Goal: Task Accomplishment & Management: Use online tool/utility

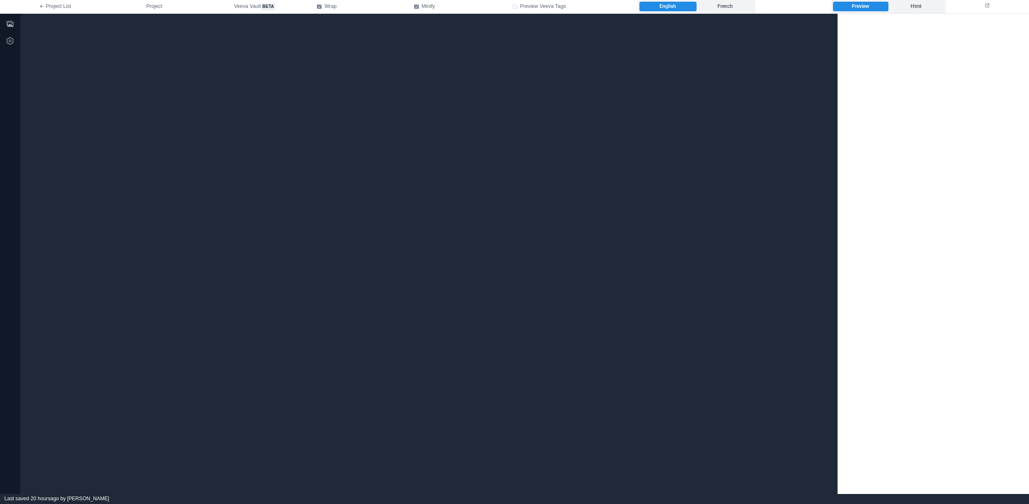
type textarea "**********"
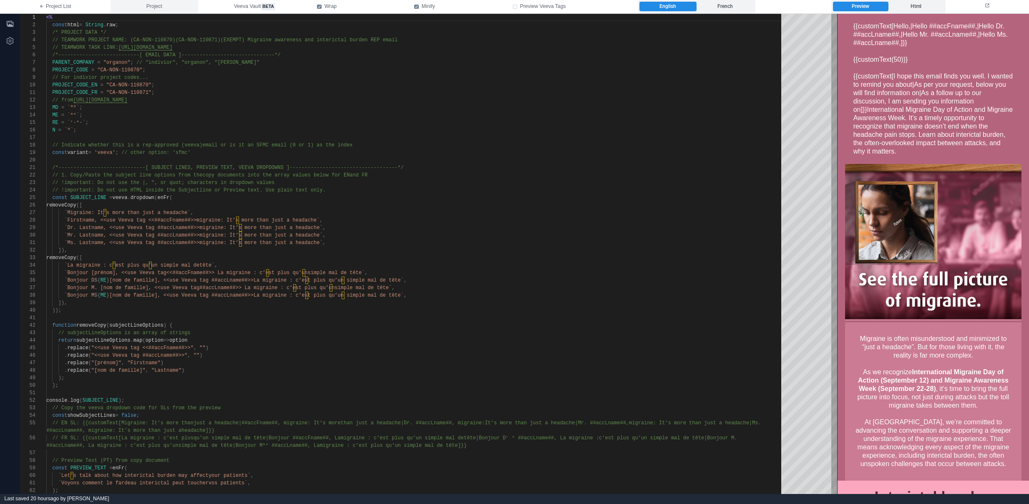
click at [147, 3] on span "Project" at bounding box center [154, 7] width 16 height 8
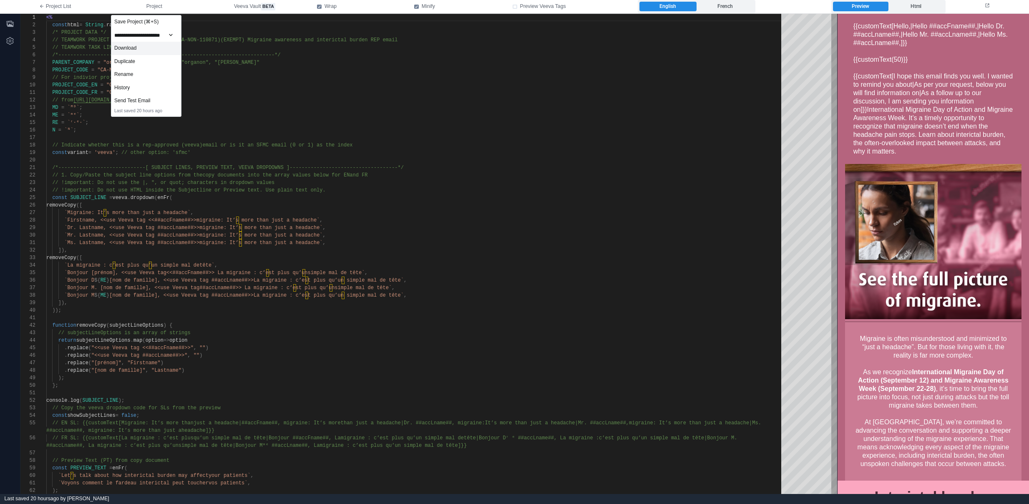
click at [142, 47] on div "Download" at bounding box center [146, 48] width 70 height 13
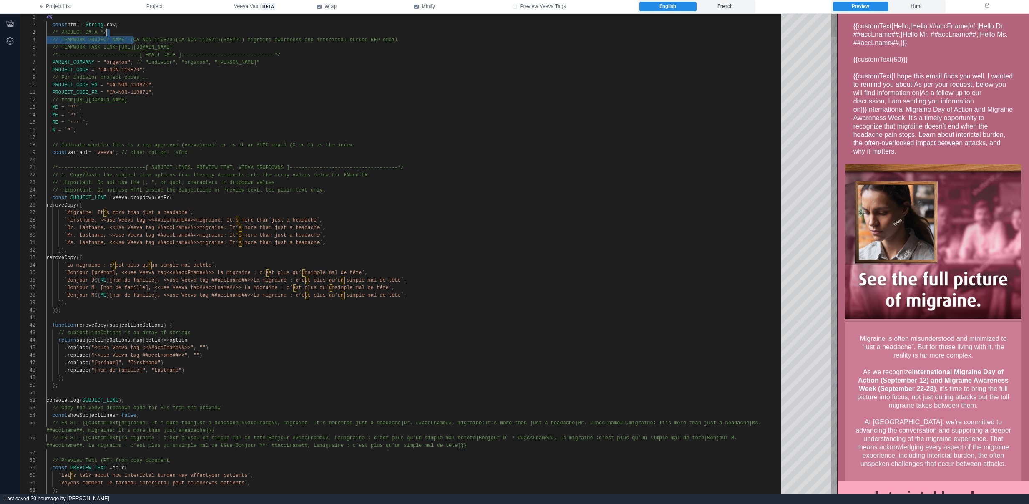
scroll to position [23, 127]
drag, startPoint x: 133, startPoint y: 38, endPoint x: 172, endPoint y: 37, distance: 39.2
click at [146, 3] on span "Project" at bounding box center [154, 7] width 16 height 8
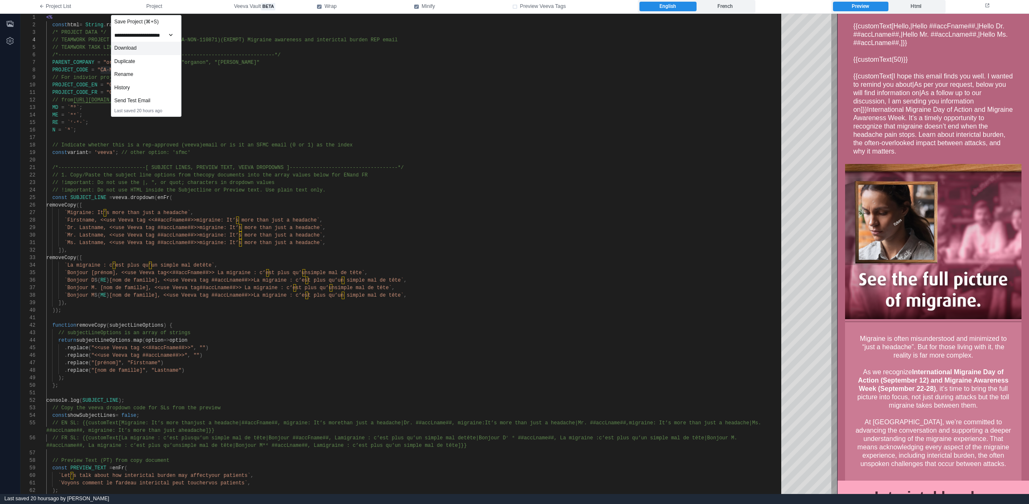
click at [155, 45] on div "Download" at bounding box center [146, 48] width 70 height 13
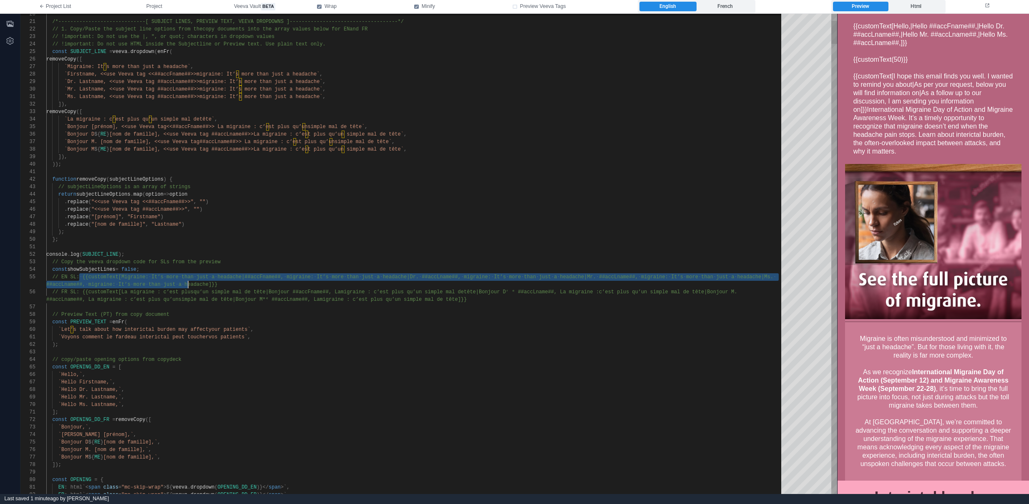
scroll to position [30, 172]
drag, startPoint x: 80, startPoint y: 275, endPoint x: 236, endPoint y: 284, distance: 155.8
click at [79, 297] on div "20 21 22 23 24 25 26 27 28 29 30 31 32 33 34 35 36 37 38 39 40 41 42 43 44 45 4…" at bounding box center [428, 254] width 816 height 480
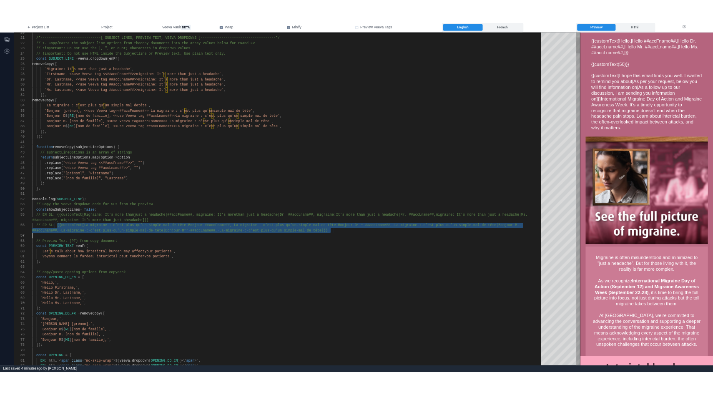
scroll to position [38, 428]
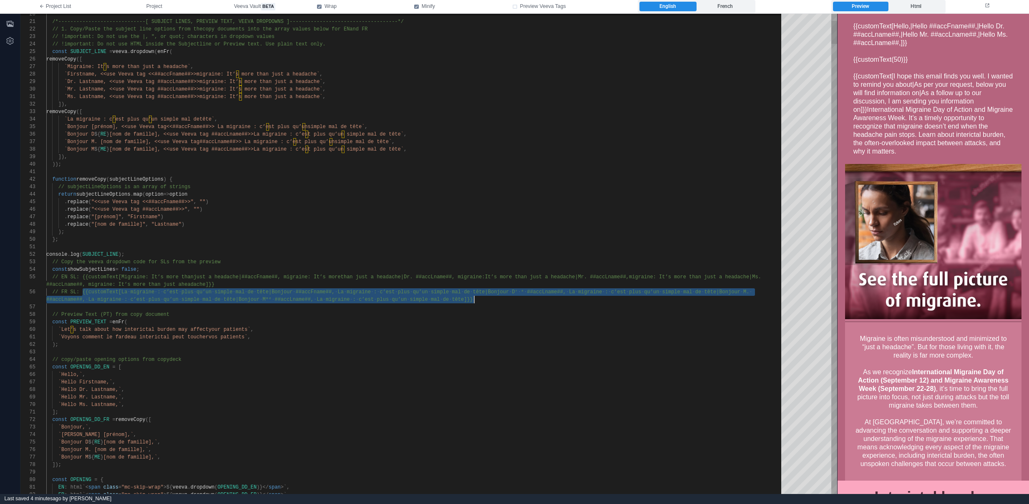
drag, startPoint x: 82, startPoint y: 292, endPoint x: 505, endPoint y: 296, distance: 423.2
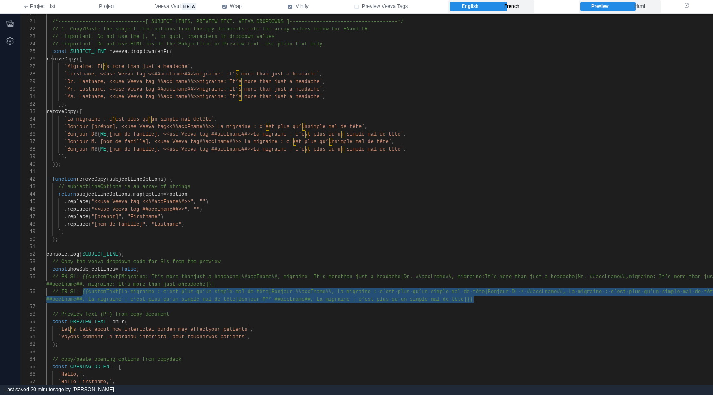
scroll to position [38, 199]
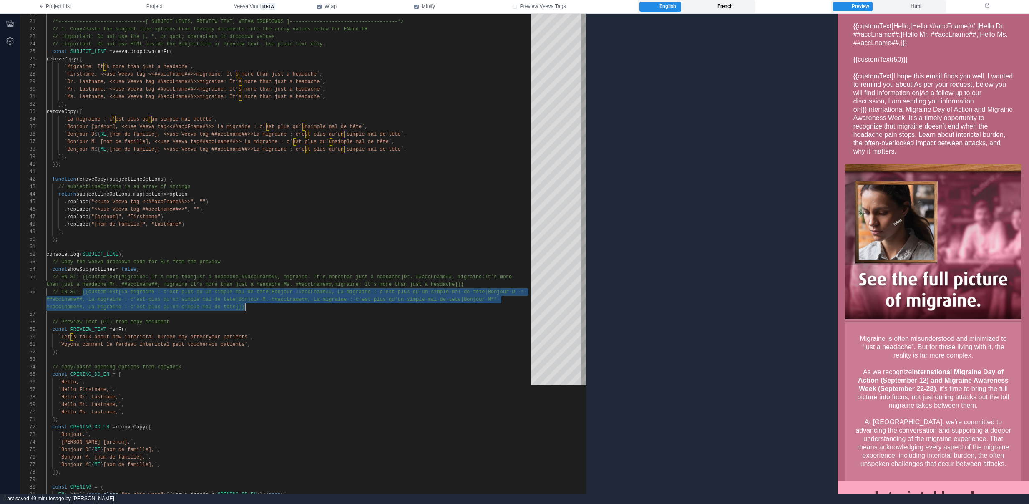
type textarea "**********"
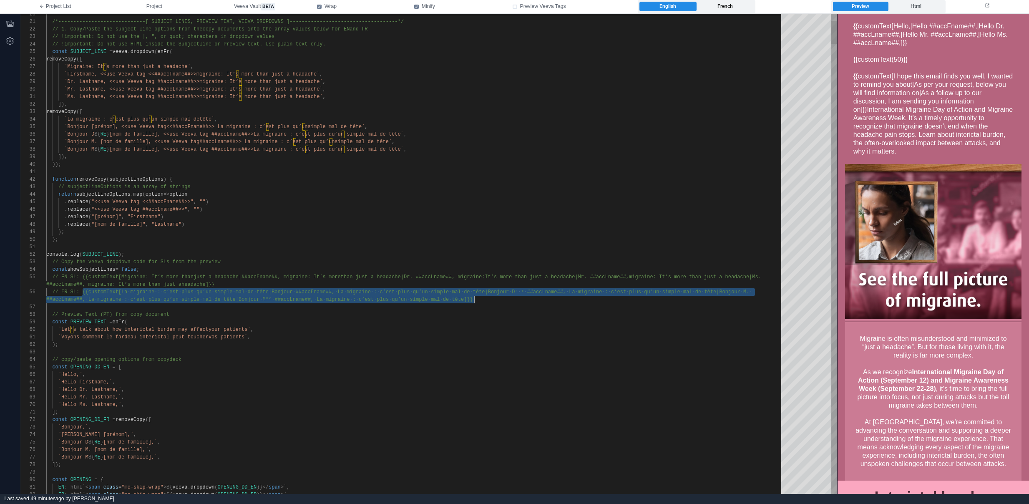
scroll to position [38, 428]
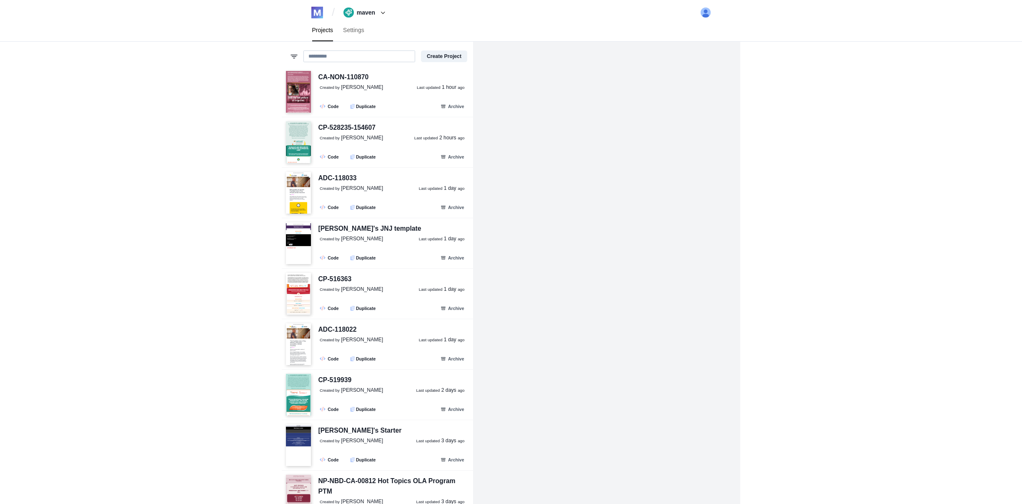
click at [342, 56] on input at bounding box center [360, 56] width 112 height 12
click at [835, 110] on div "/ maven [PERSON_NAME]-tM5z7 maven assemble maven-testing Create Team [PERSON_NA…" at bounding box center [511, 252] width 1022 height 504
click at [373, 58] on input at bounding box center [360, 56] width 112 height 12
type input "******"
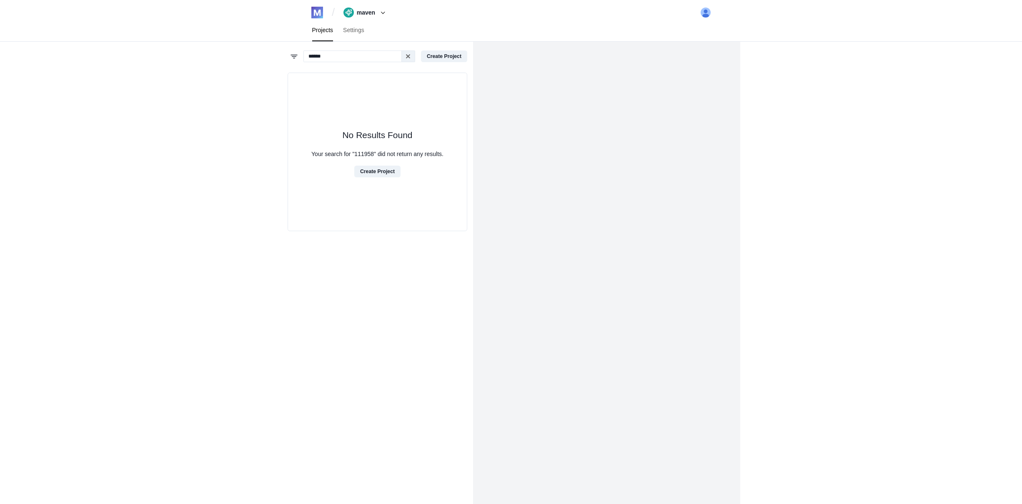
click at [248, 78] on div "/ maven [PERSON_NAME]-tM5z7 maven assemble maven-testing Create Team [PERSON_NA…" at bounding box center [511, 252] width 1022 height 504
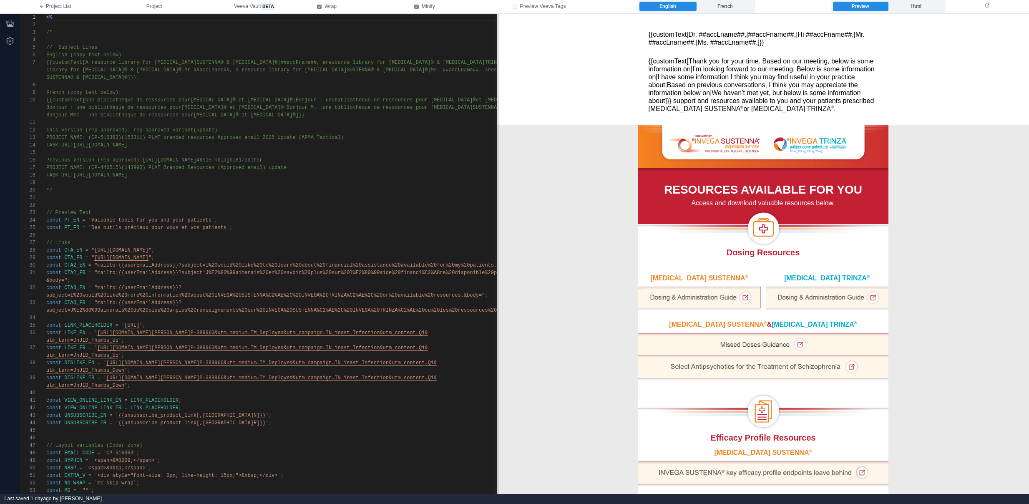
scroll to position [60, 0]
drag, startPoint x: 835, startPoint y: 105, endPoint x: 487, endPoint y: 95, distance: 348.3
click at [495, 95] on span at bounding box center [497, 254] width 5 height 480
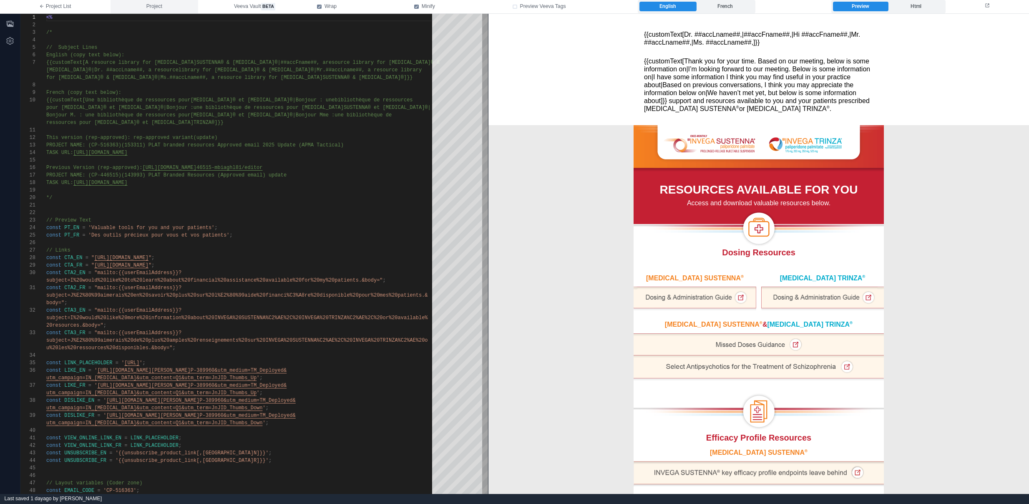
click at [147, 8] on span "Project" at bounding box center [154, 7] width 16 height 8
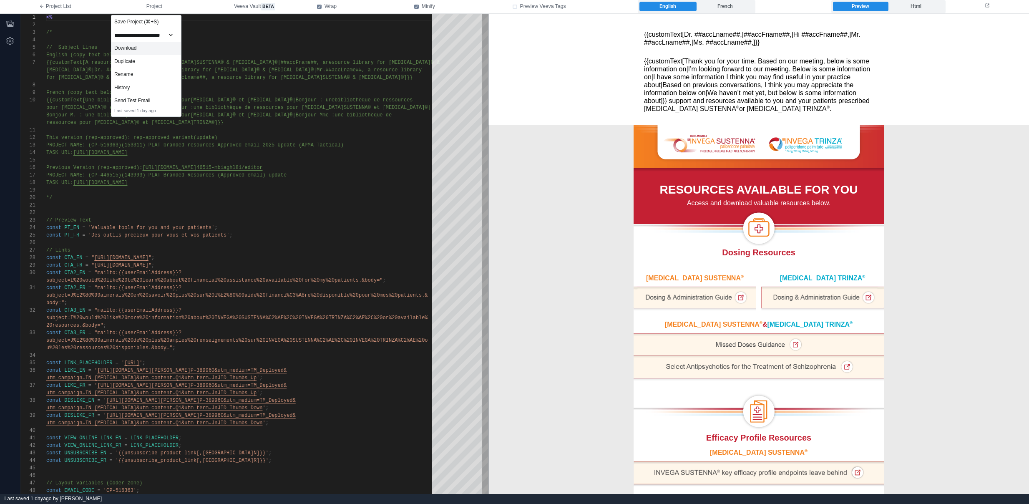
click at [148, 47] on div "Download" at bounding box center [146, 48] width 70 height 13
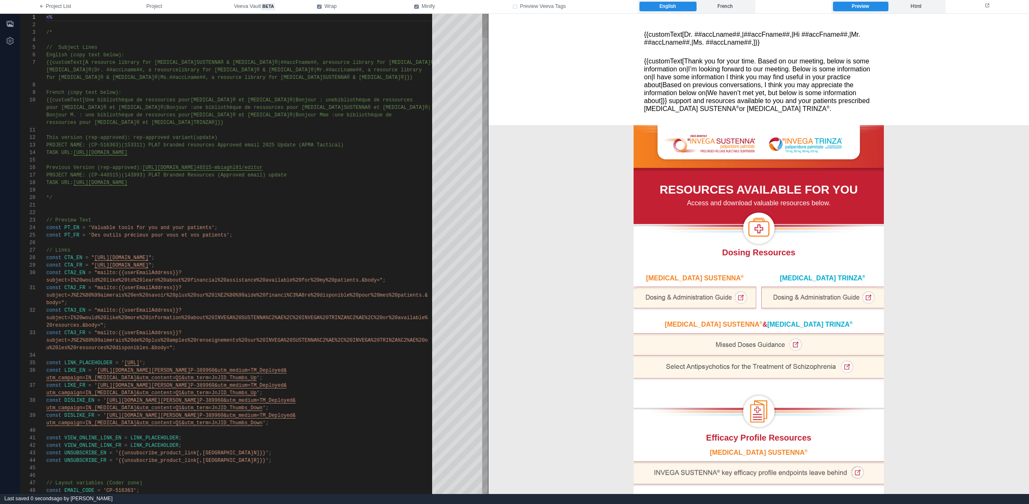
click at [351, 111] on div "Bonjour M. : une bibliothèque de ressources pour INVEGA SUSTENNA® et INVEGA TRI…" at bounding box center [242, 115] width 392 height 8
click at [265, 97] on span "INVEGA SUSTENNA® et INVEGA TRINZA®|Bonjour : une" at bounding box center [263, 100] width 144 height 6
drag, startPoint x: 46, startPoint y: 62, endPoint x: 87, endPoint y: 61, distance: 41.3
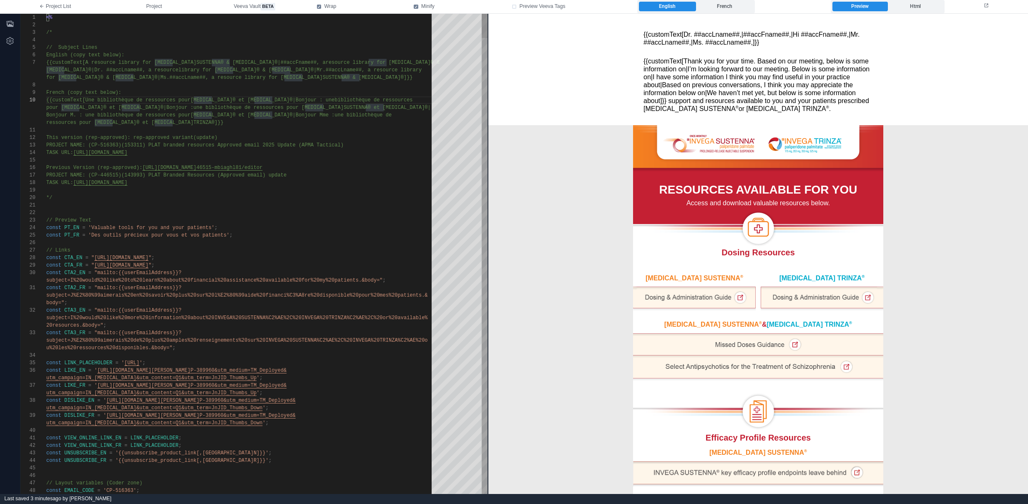
click at [87, 61] on span "{{customText[A resource library for INVEGA" at bounding box center [121, 63] width 150 height 6
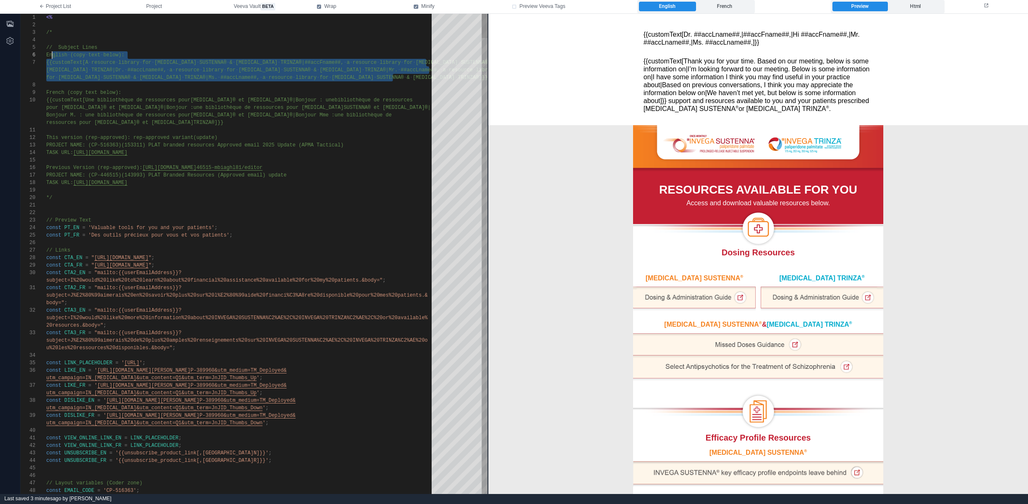
scroll to position [45, 0]
drag, startPoint x: 407, startPoint y: 76, endPoint x: 24, endPoint y: 60, distance: 383.1
type textarea "**********"
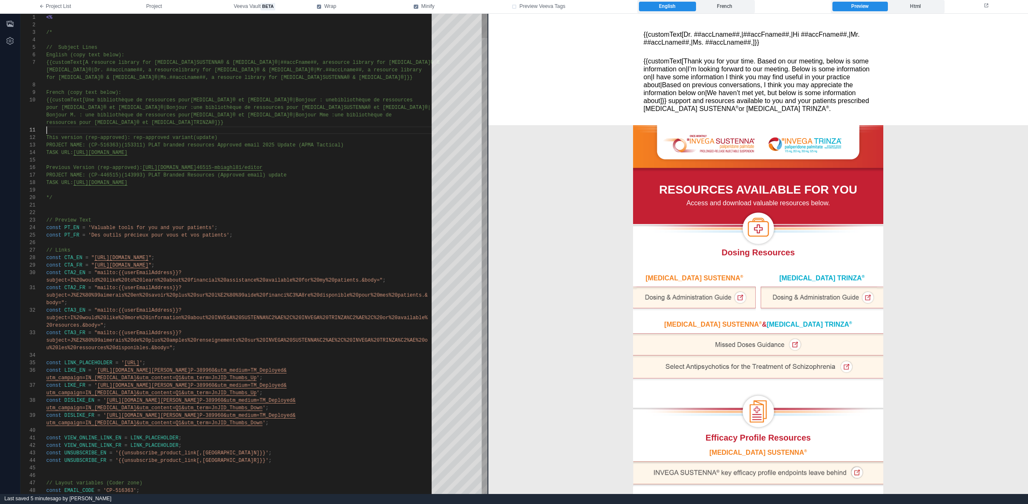
click at [212, 127] on div at bounding box center [241, 130] width 391 height 8
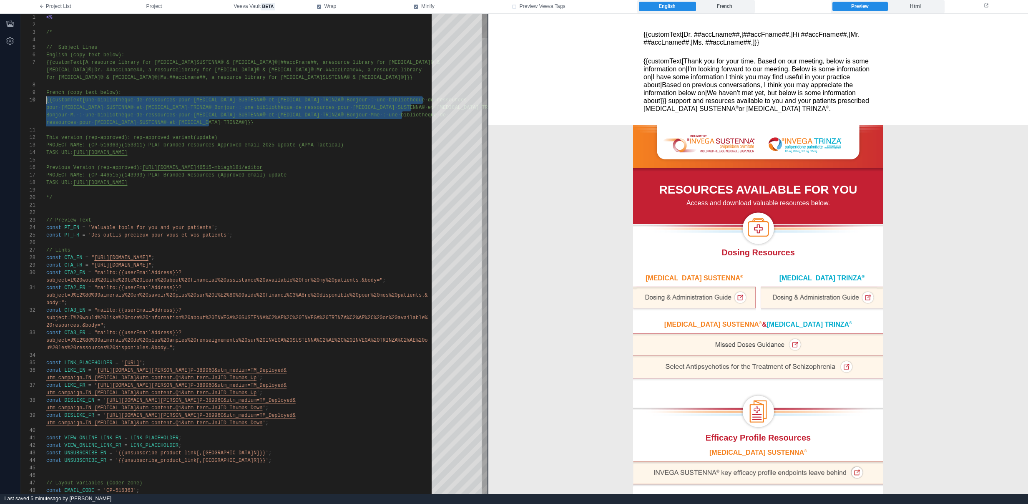
drag, startPoint x: 228, startPoint y: 127, endPoint x: 47, endPoint y: 99, distance: 183.5
